Goal: Task Accomplishment & Management: Manage account settings

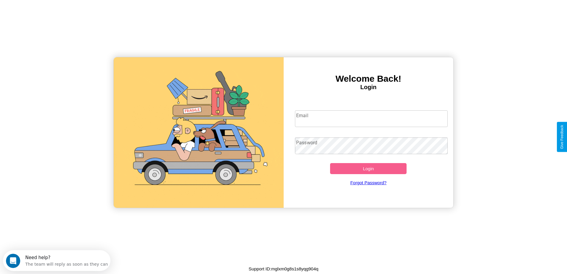
click at [371, 119] on input "Email" at bounding box center [371, 118] width 153 height 17
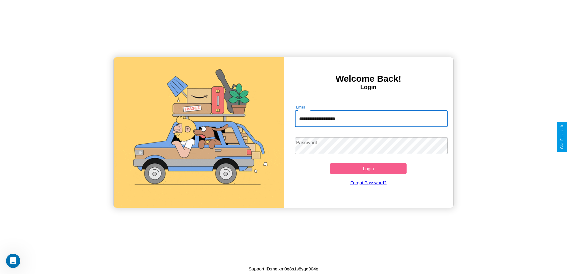
type input "**********"
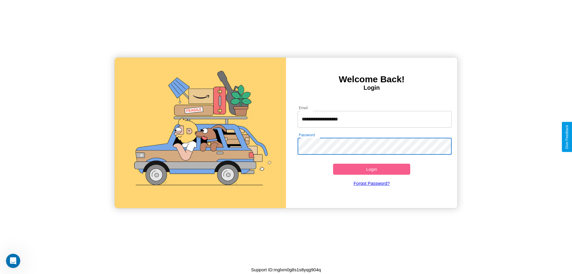
click at [371, 169] on button "Login" at bounding box center [371, 168] width 77 height 11
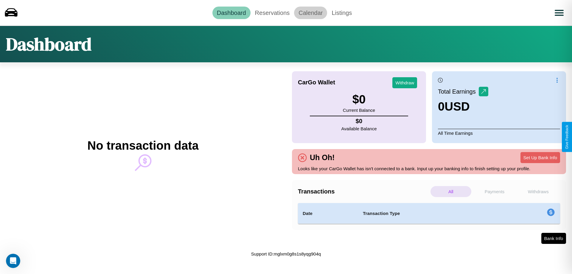
click at [310, 13] on link "Calendar" at bounding box center [310, 13] width 33 height 13
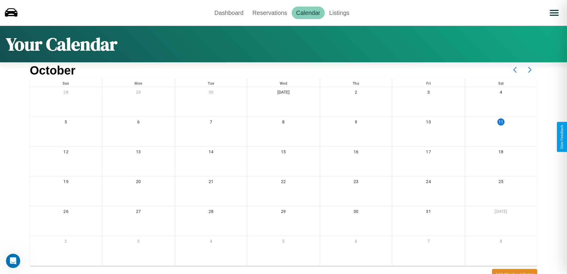
click at [530, 70] on icon at bounding box center [530, 69] width 15 height 15
click at [270, 13] on link "Reservations" at bounding box center [270, 13] width 44 height 13
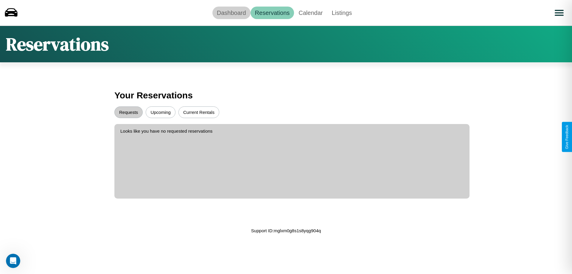
click at [231, 13] on link "Dashboard" at bounding box center [231, 13] width 38 height 13
